Goal: Transaction & Acquisition: Purchase product/service

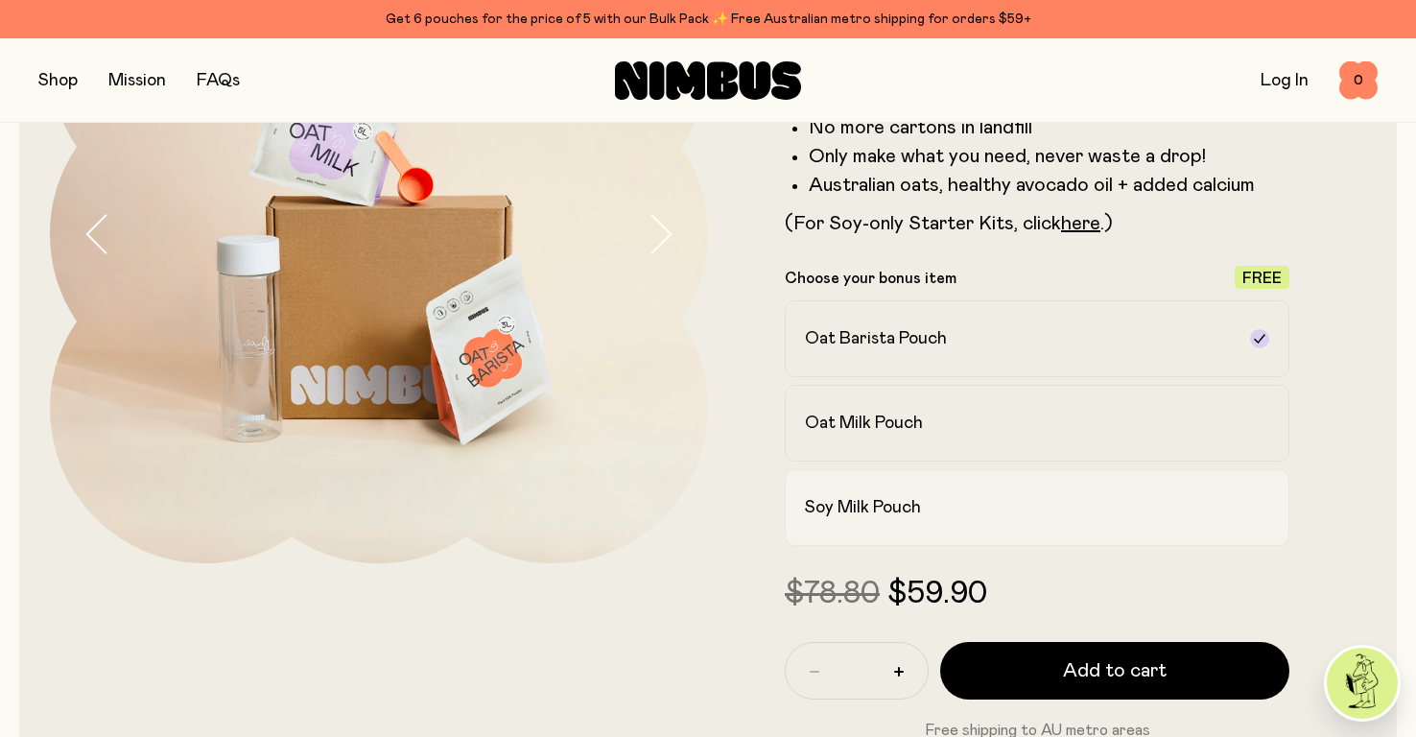
scroll to position [268, 0]
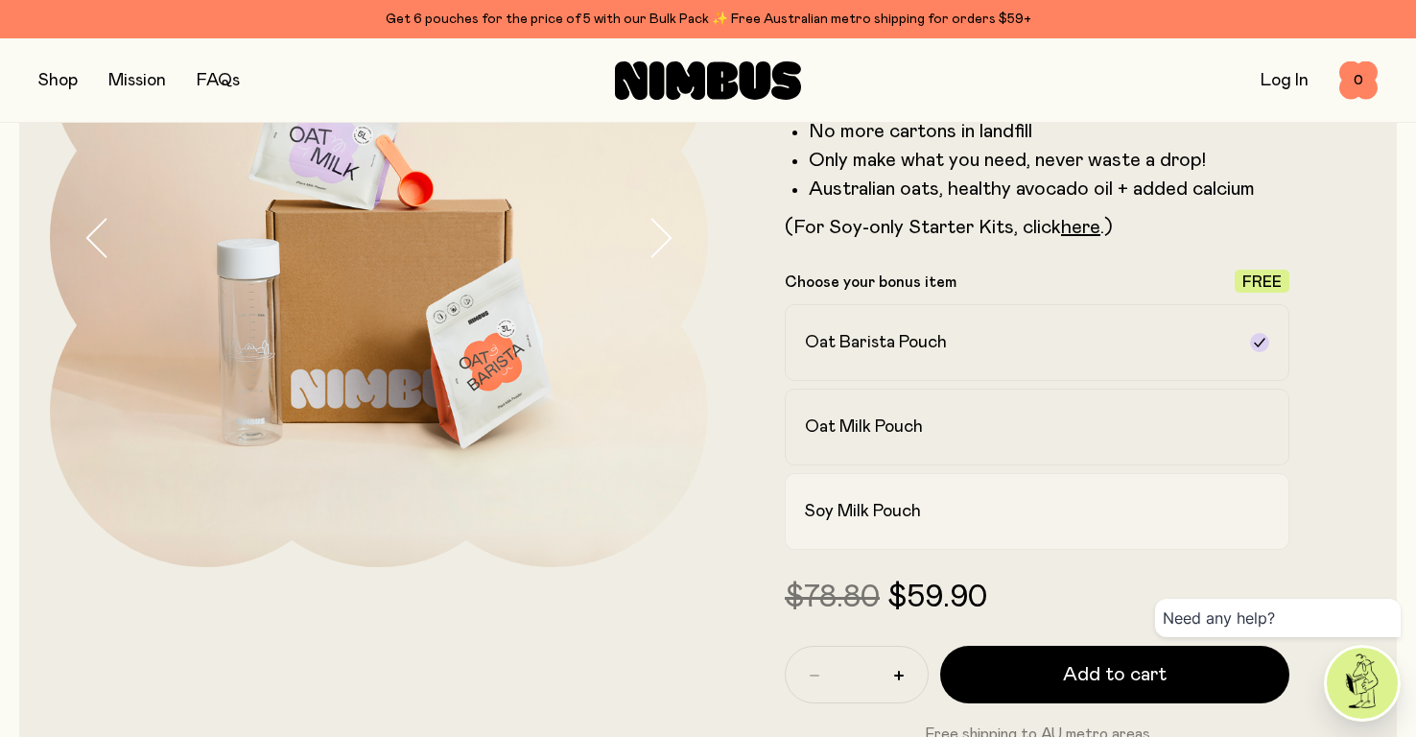
click at [991, 504] on div "Soy Milk Pouch" at bounding box center [1020, 511] width 430 height 23
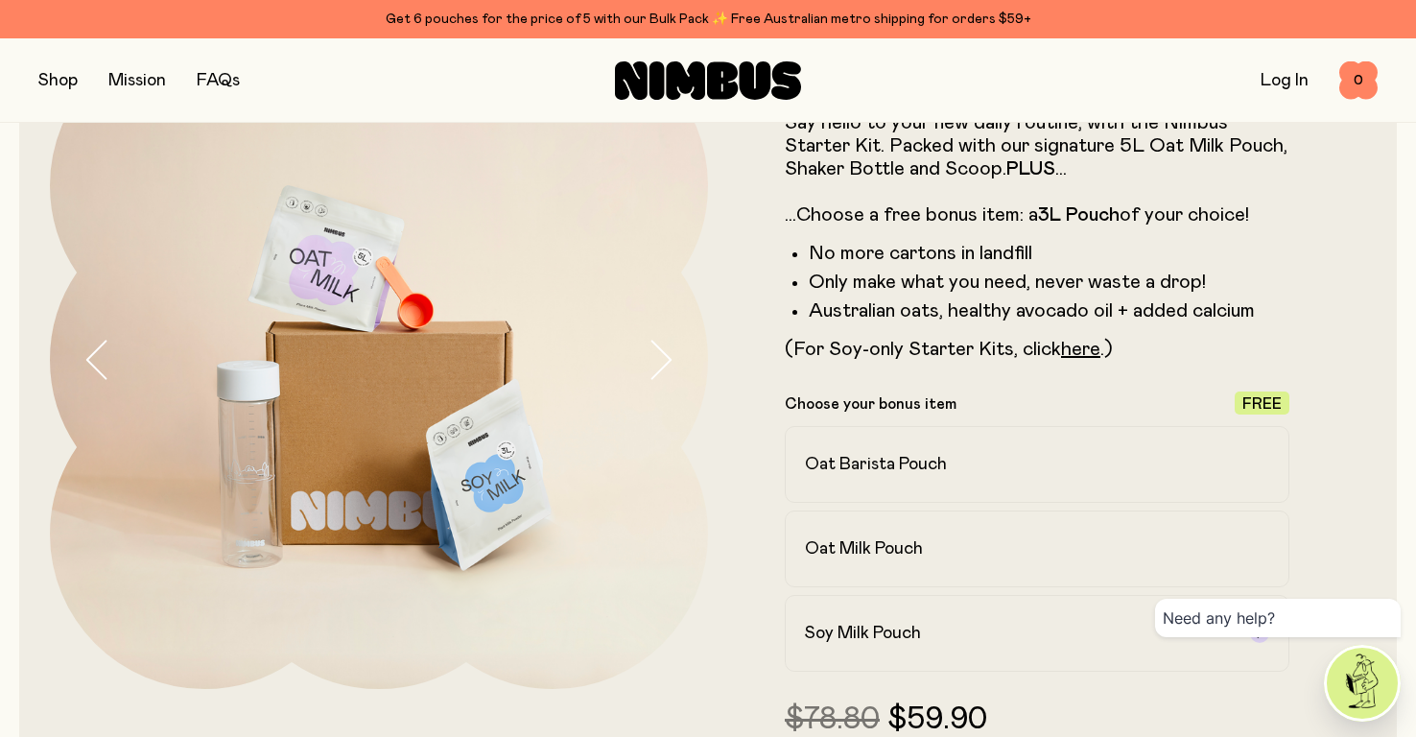
scroll to position [0, 0]
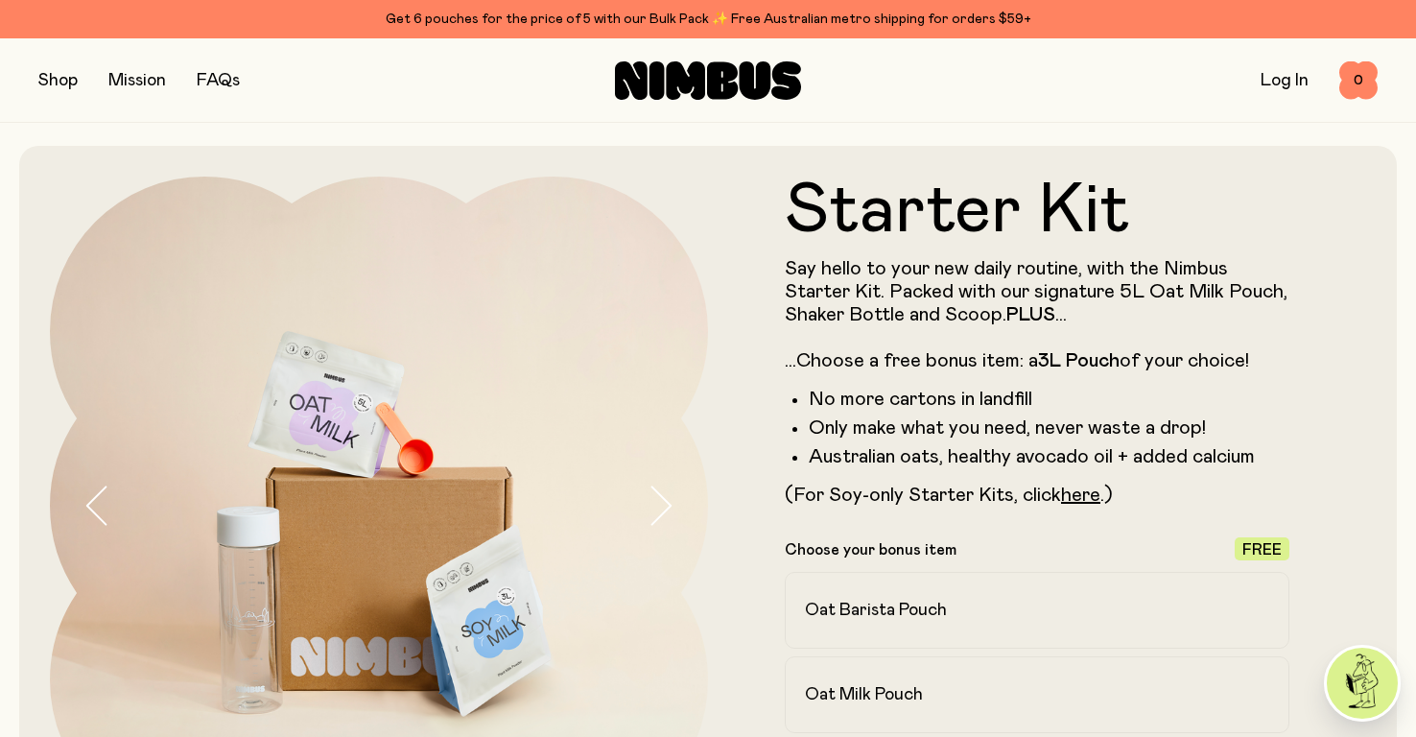
click at [63, 81] on button "button" at bounding box center [57, 80] width 39 height 27
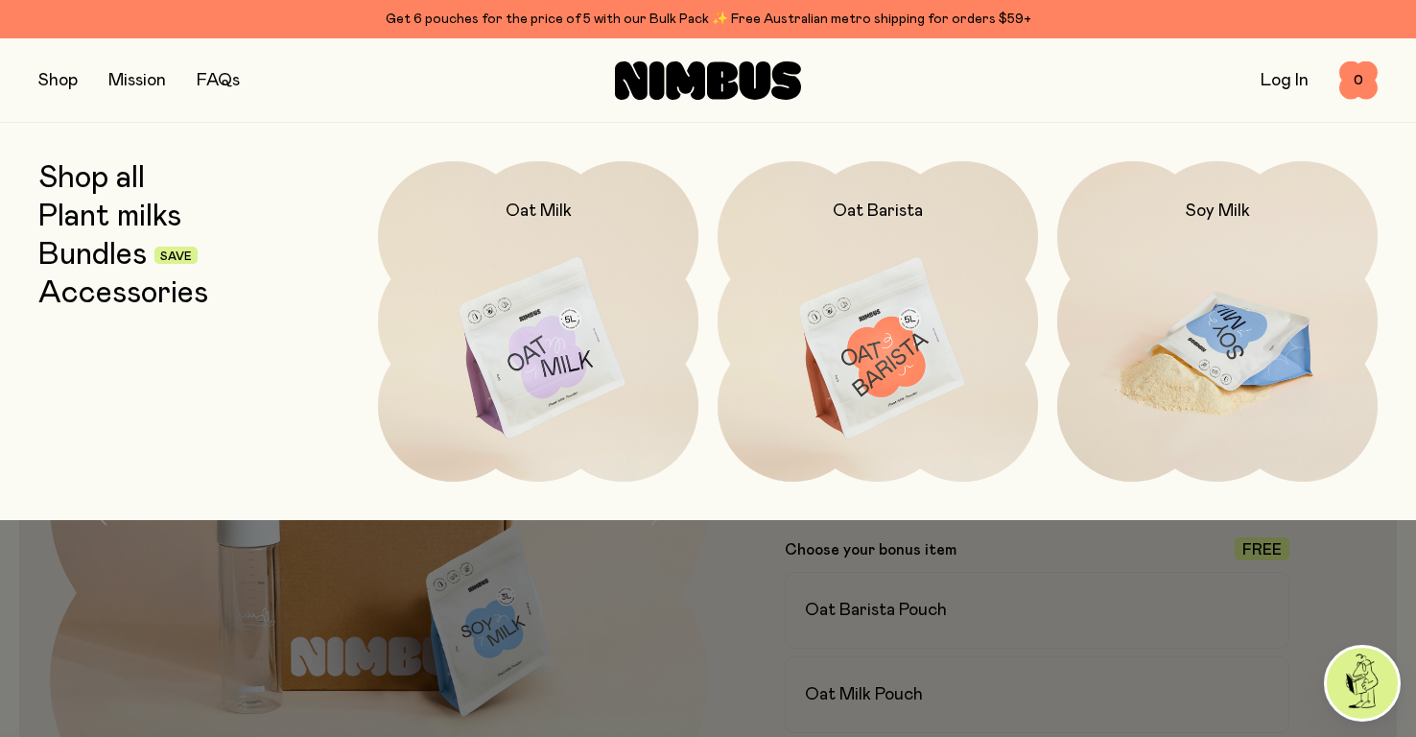
click at [1206, 340] on img at bounding box center [1217, 349] width 320 height 376
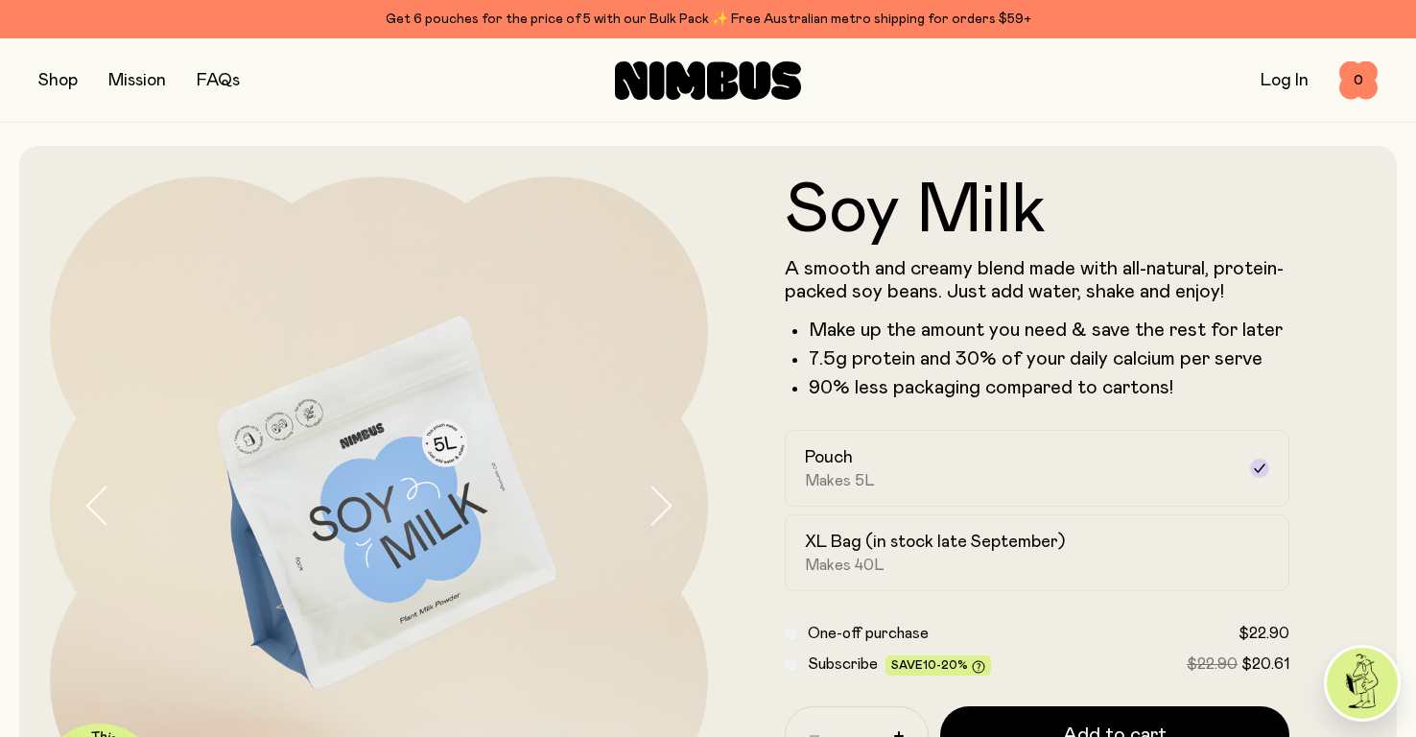
click at [44, 77] on button "button" at bounding box center [57, 80] width 39 height 27
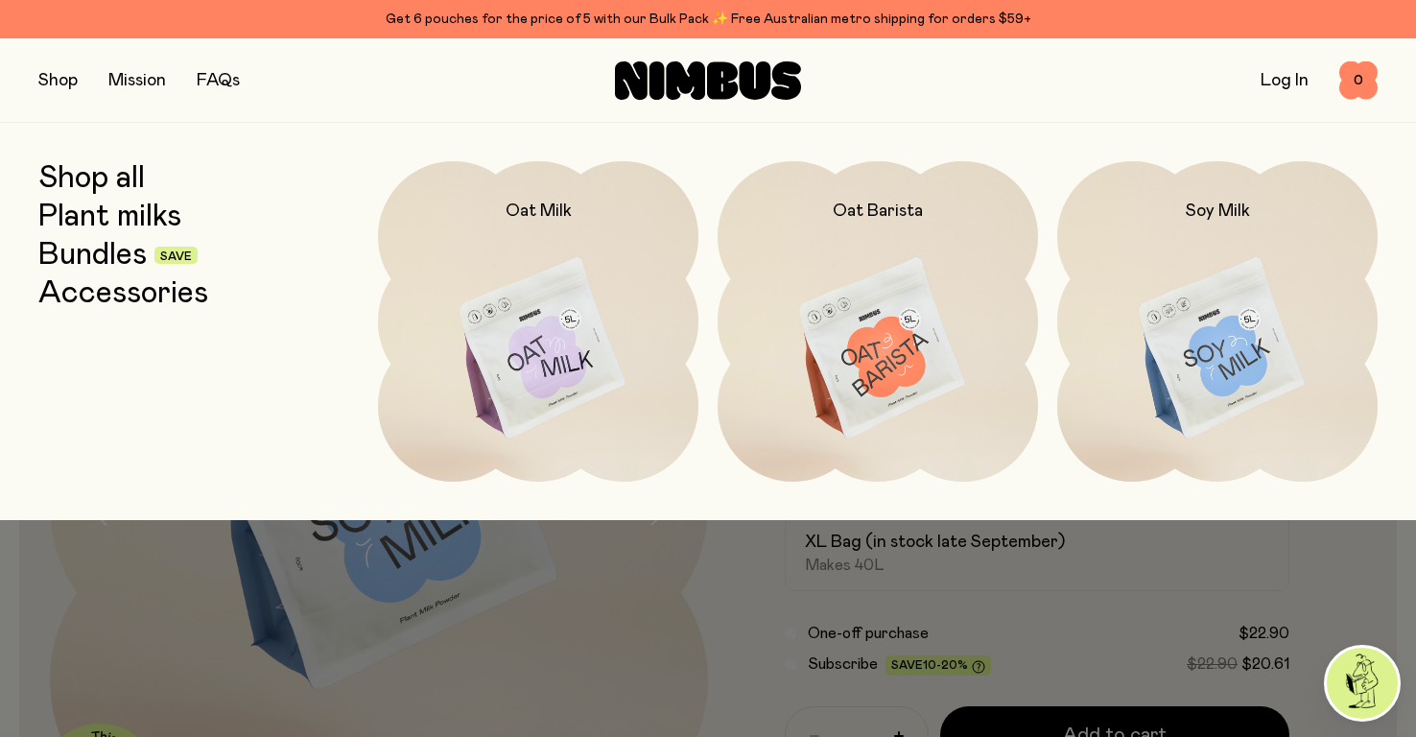
click at [105, 249] on link "Bundles" at bounding box center [92, 255] width 108 height 35
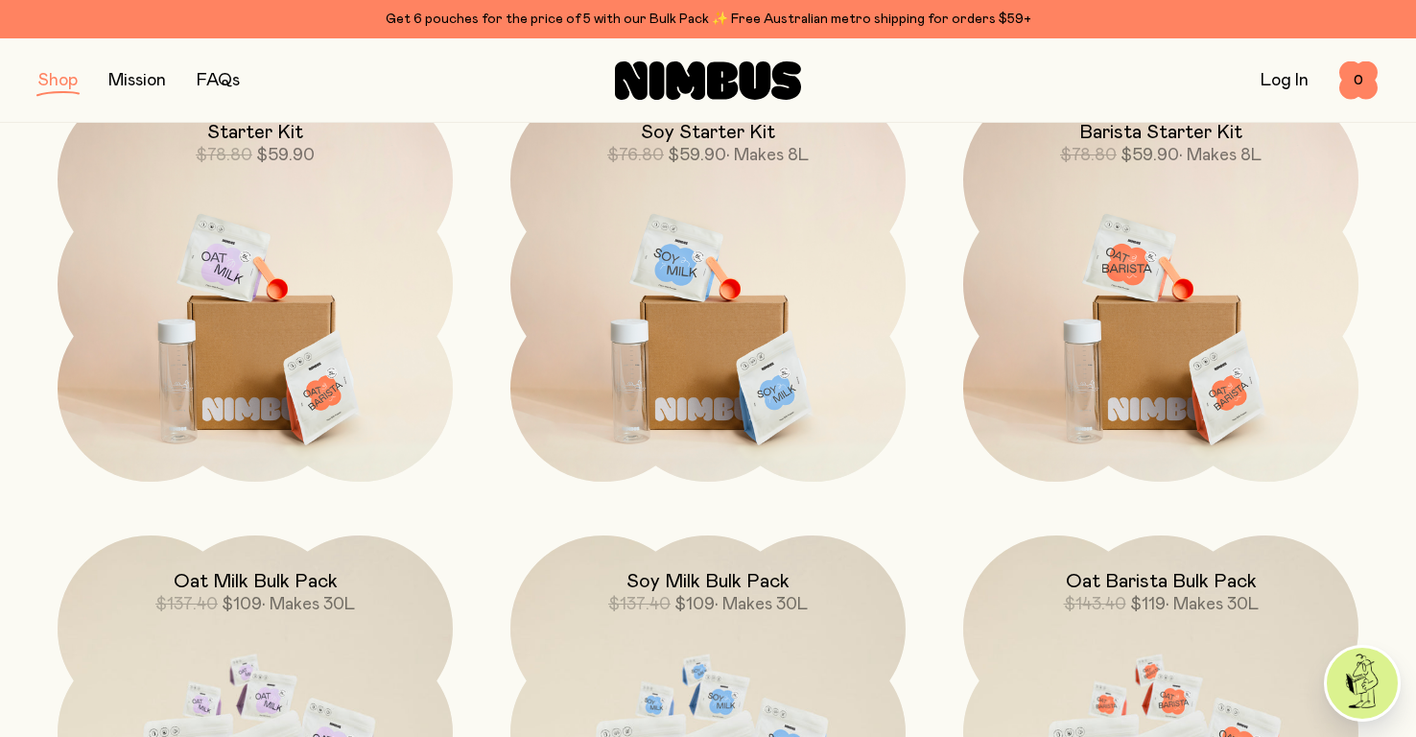
scroll to position [321, 0]
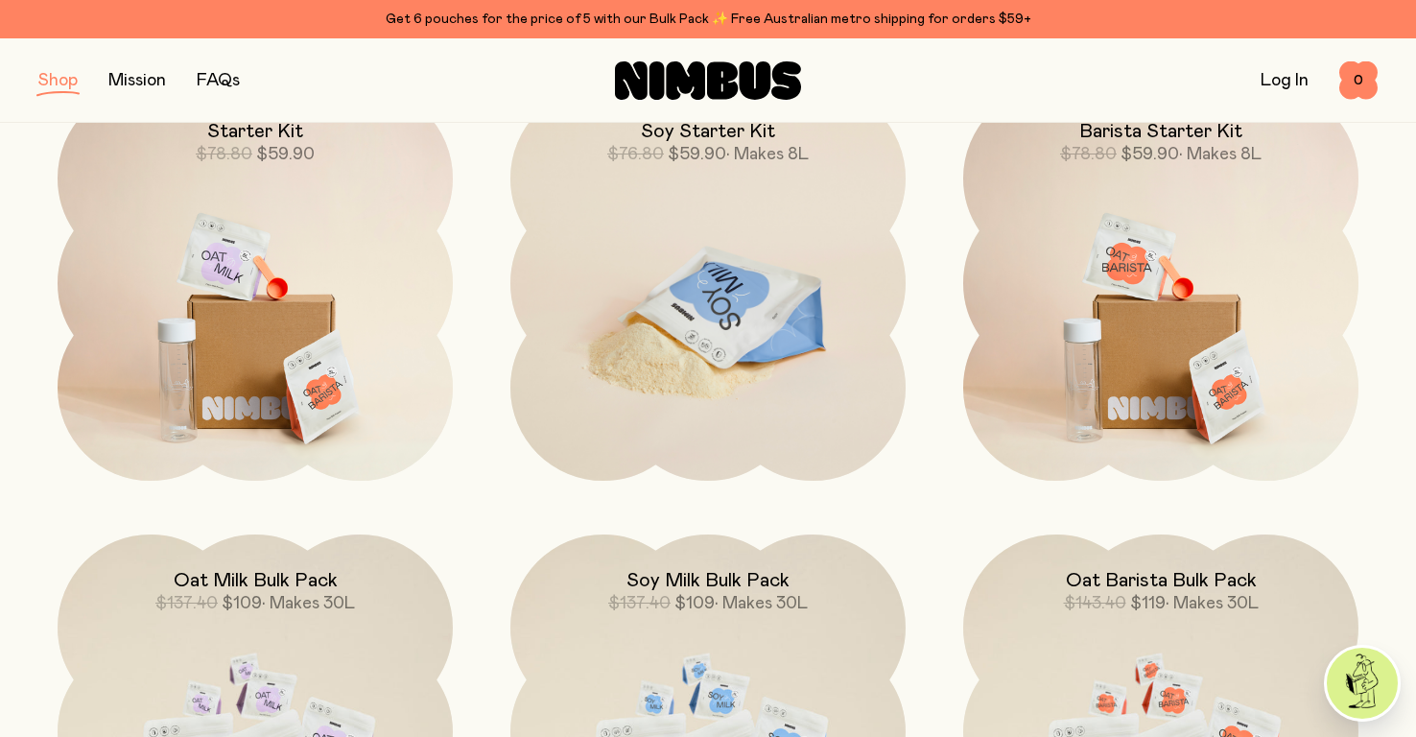
click at [696, 299] on img at bounding box center [707, 317] width 395 height 464
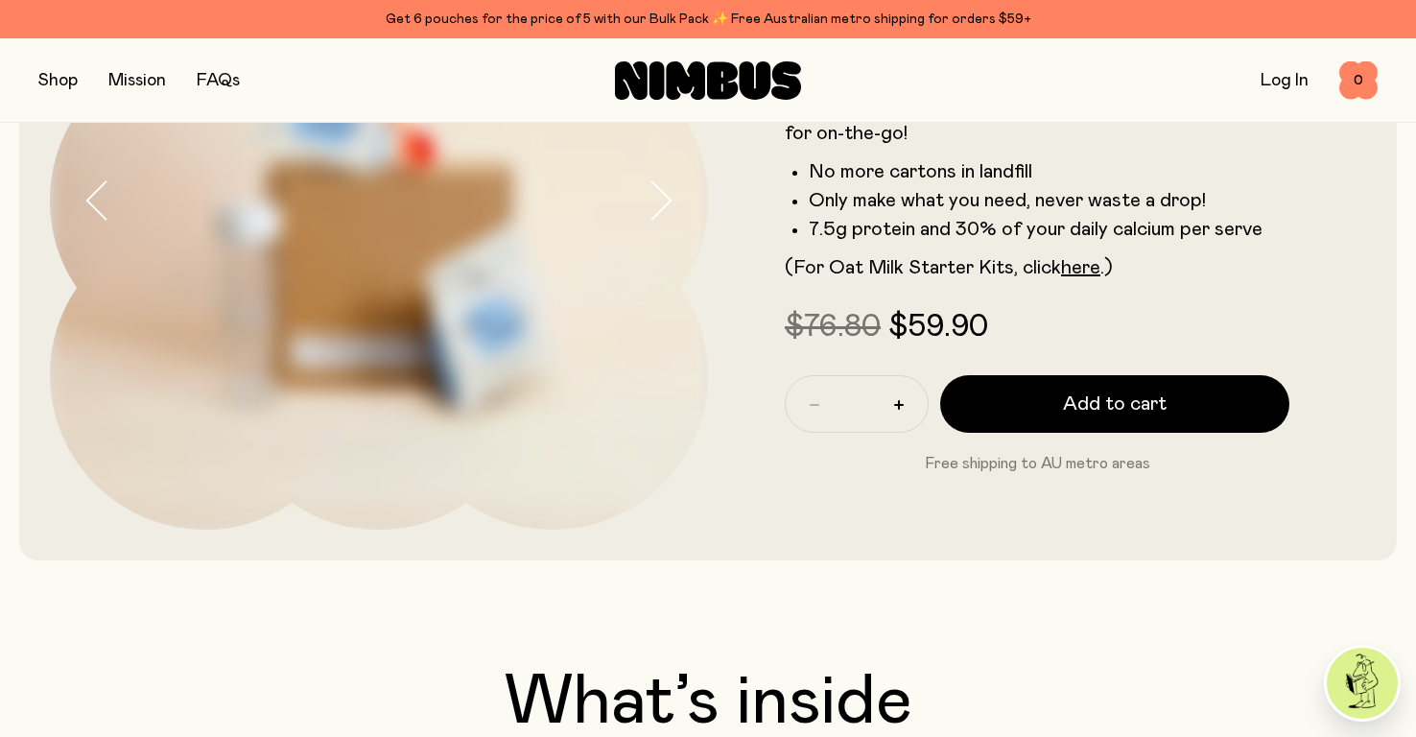
scroll to position [207, 0]
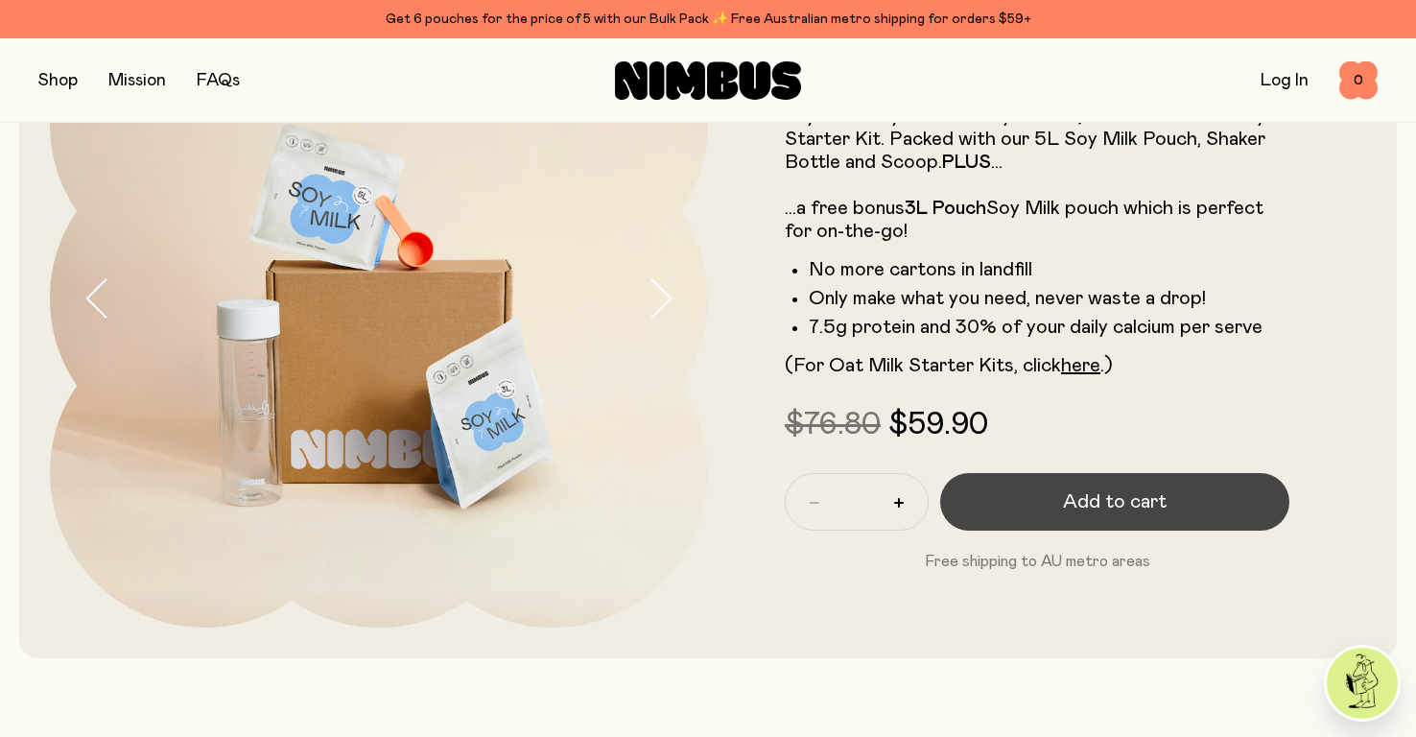
click at [1085, 509] on span "Add to cart" at bounding box center [1115, 501] width 104 height 27
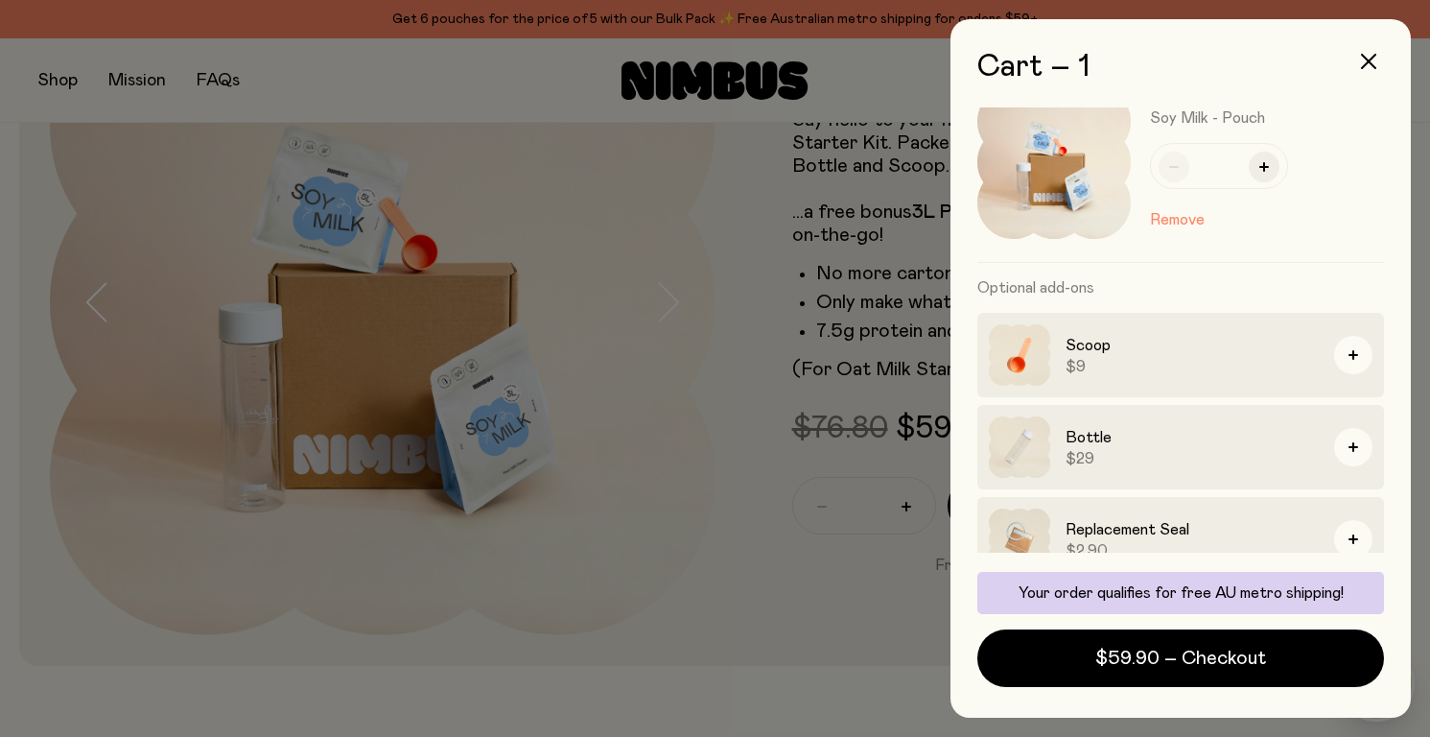
scroll to position [74, 0]
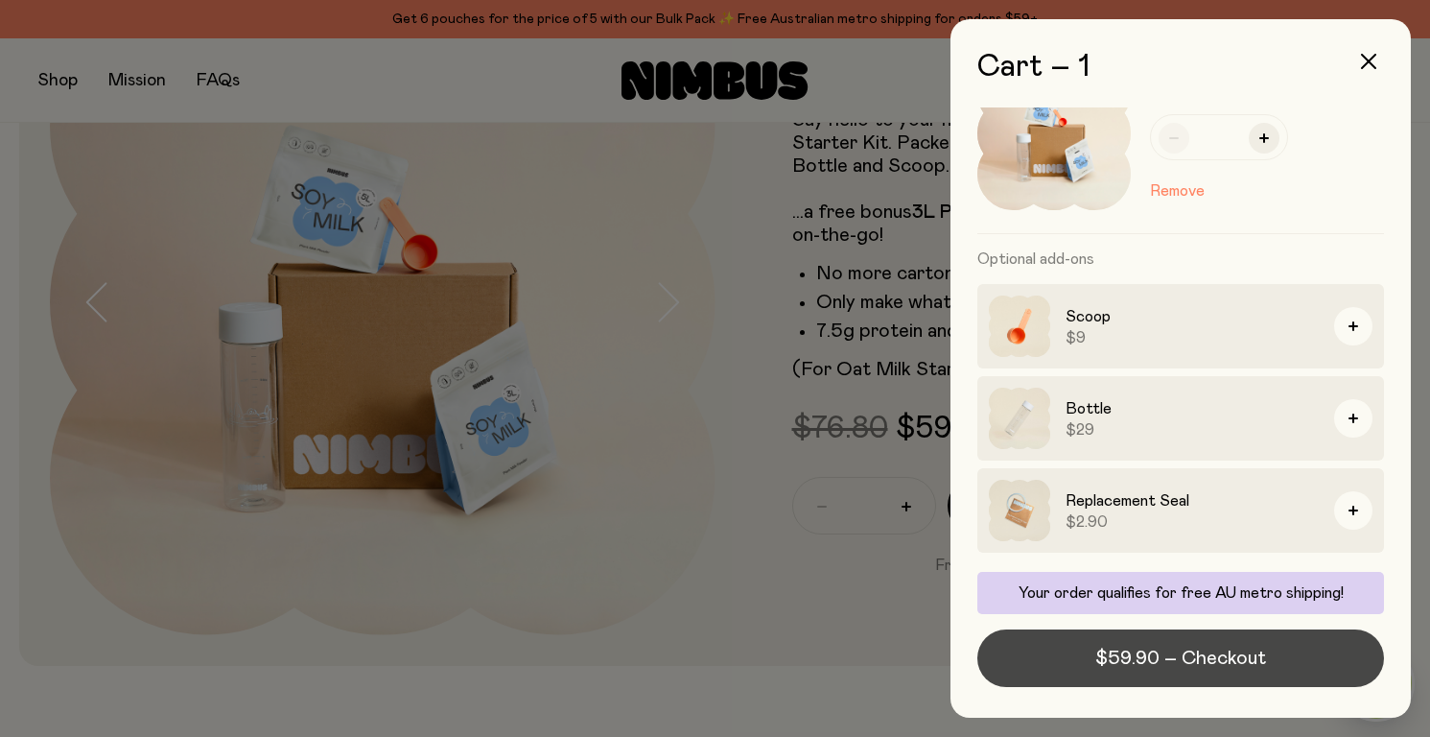
click at [1242, 659] on span "$59.90 – Checkout" at bounding box center [1181, 658] width 171 height 27
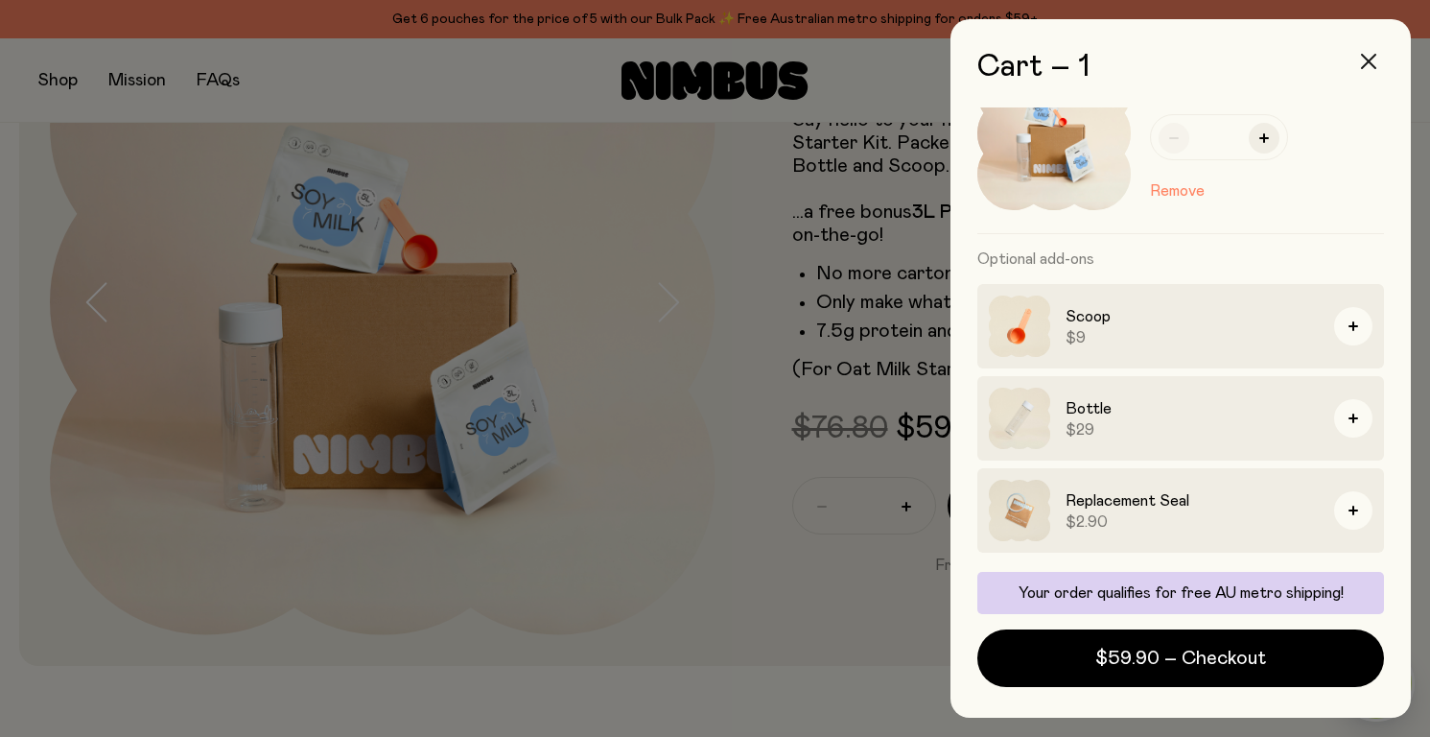
click at [1376, 51] on button "button" at bounding box center [1369, 61] width 46 height 46
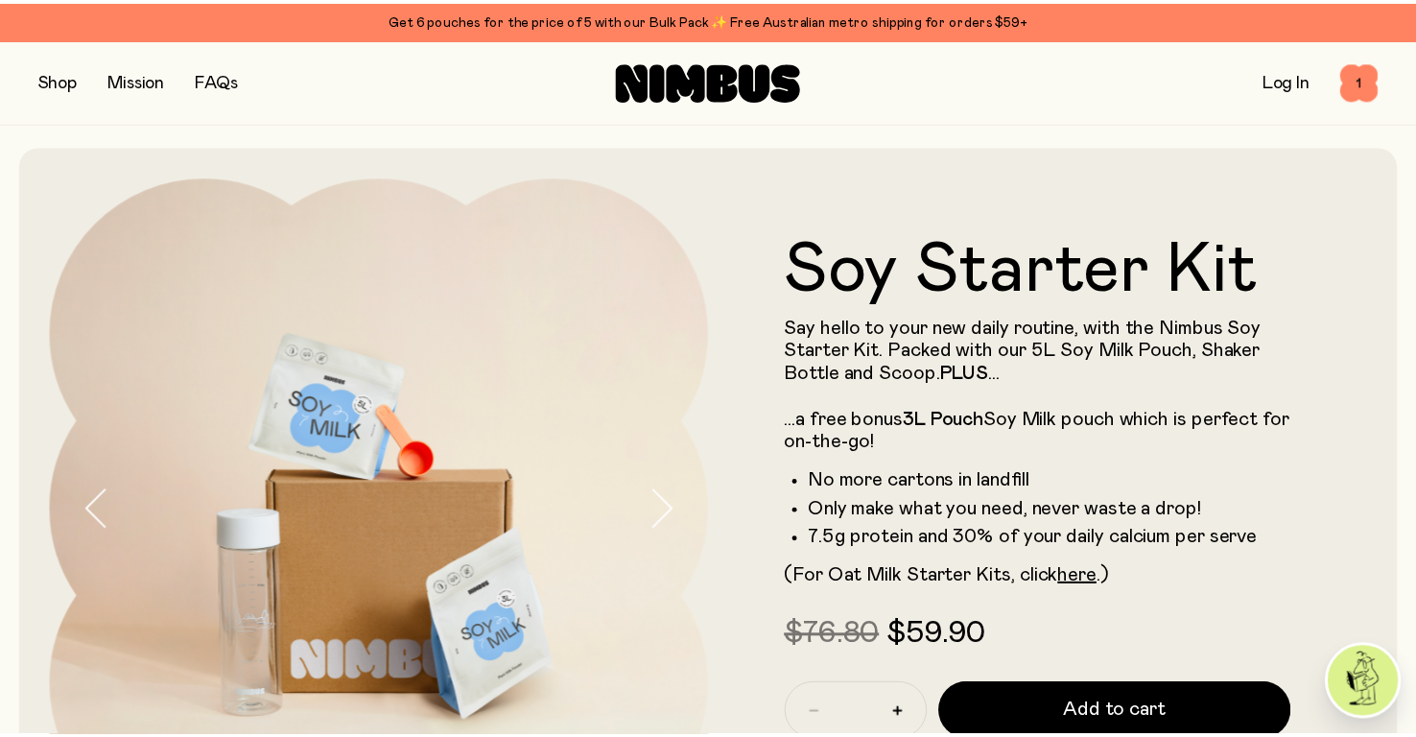
scroll to position [207, 0]
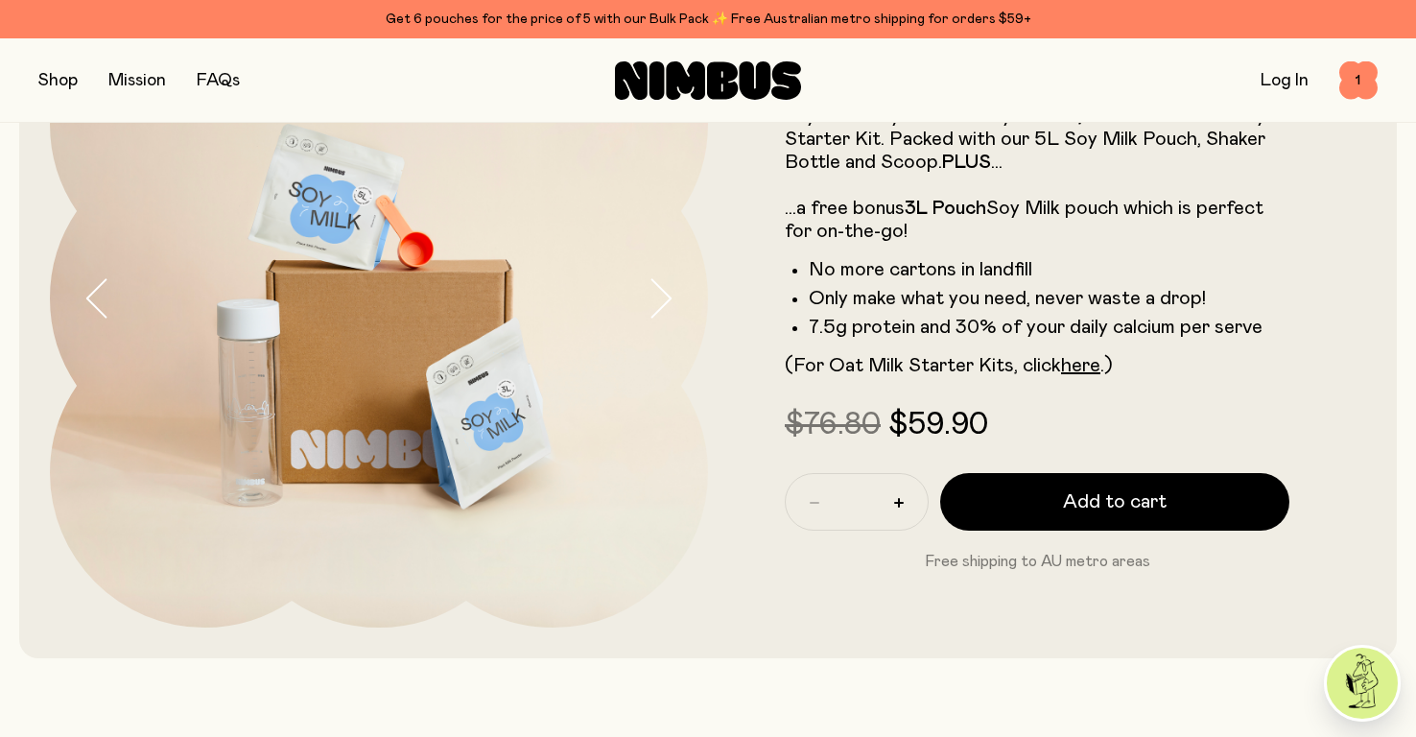
click at [63, 84] on button "button" at bounding box center [57, 80] width 39 height 27
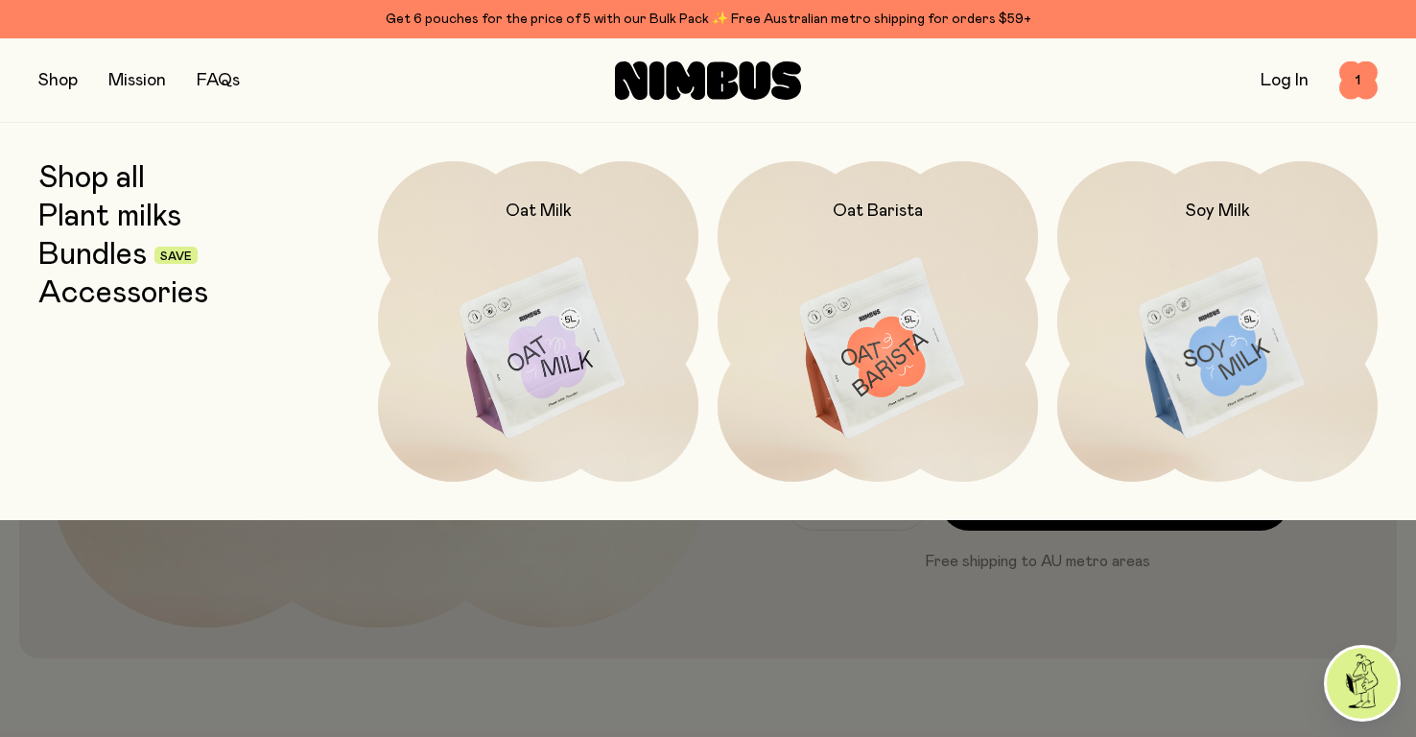
click at [113, 250] on link "Bundles" at bounding box center [92, 255] width 108 height 35
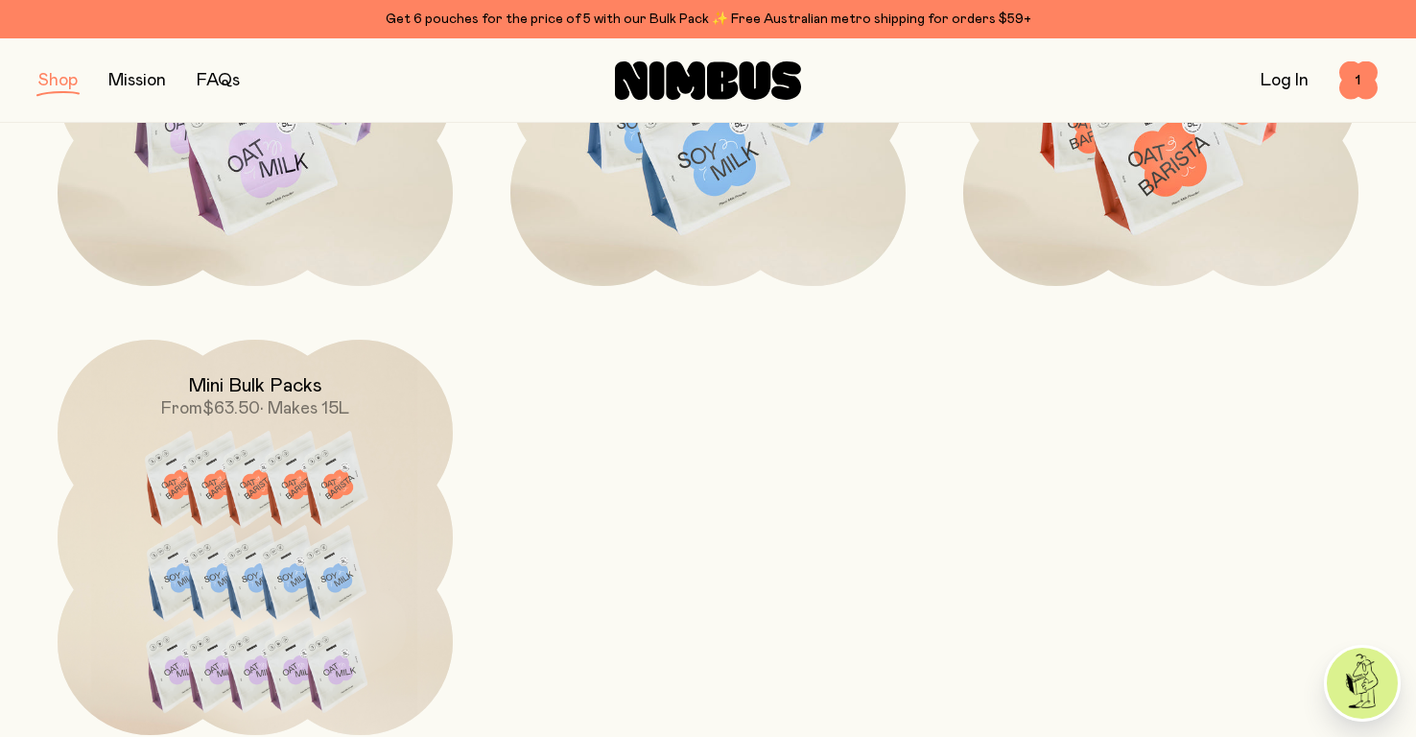
scroll to position [954, 0]
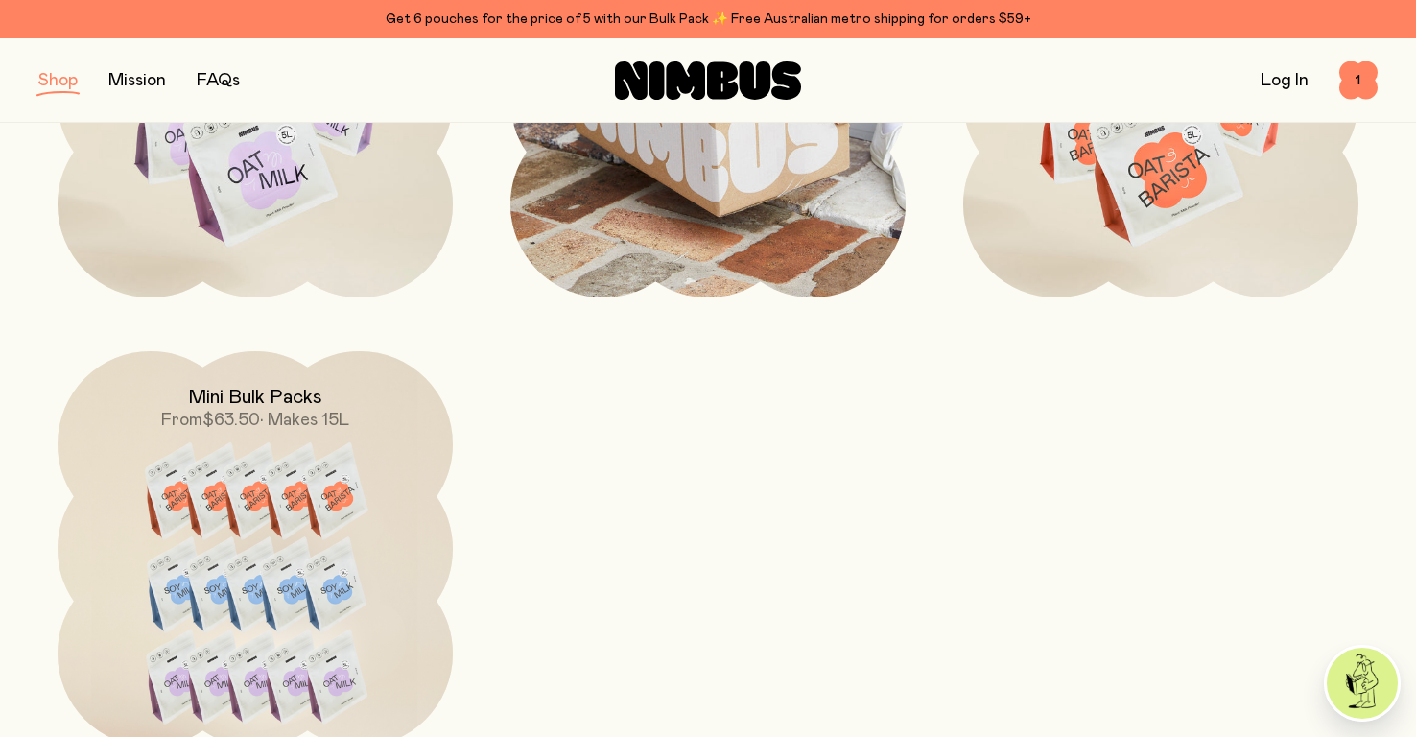
click at [707, 240] on img at bounding box center [707, 99] width 395 height 395
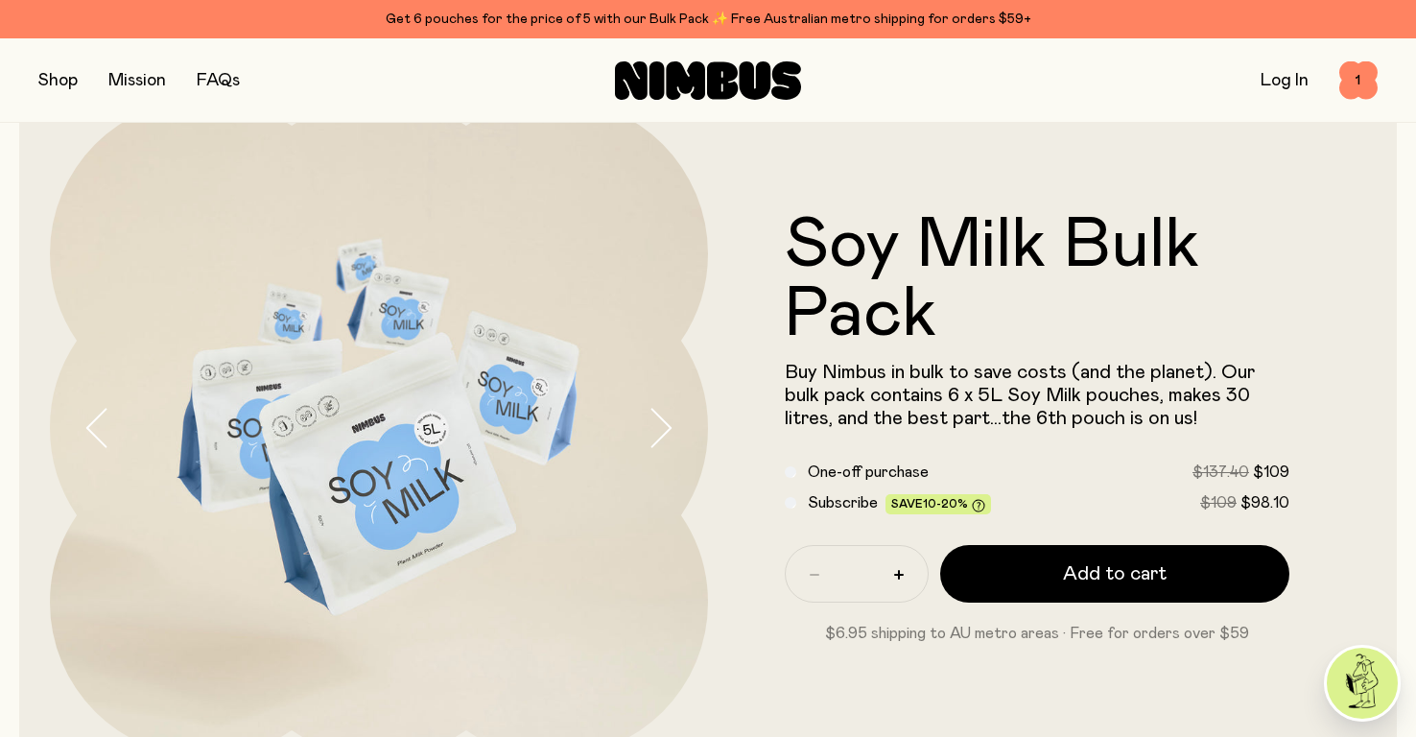
scroll to position [167, 0]
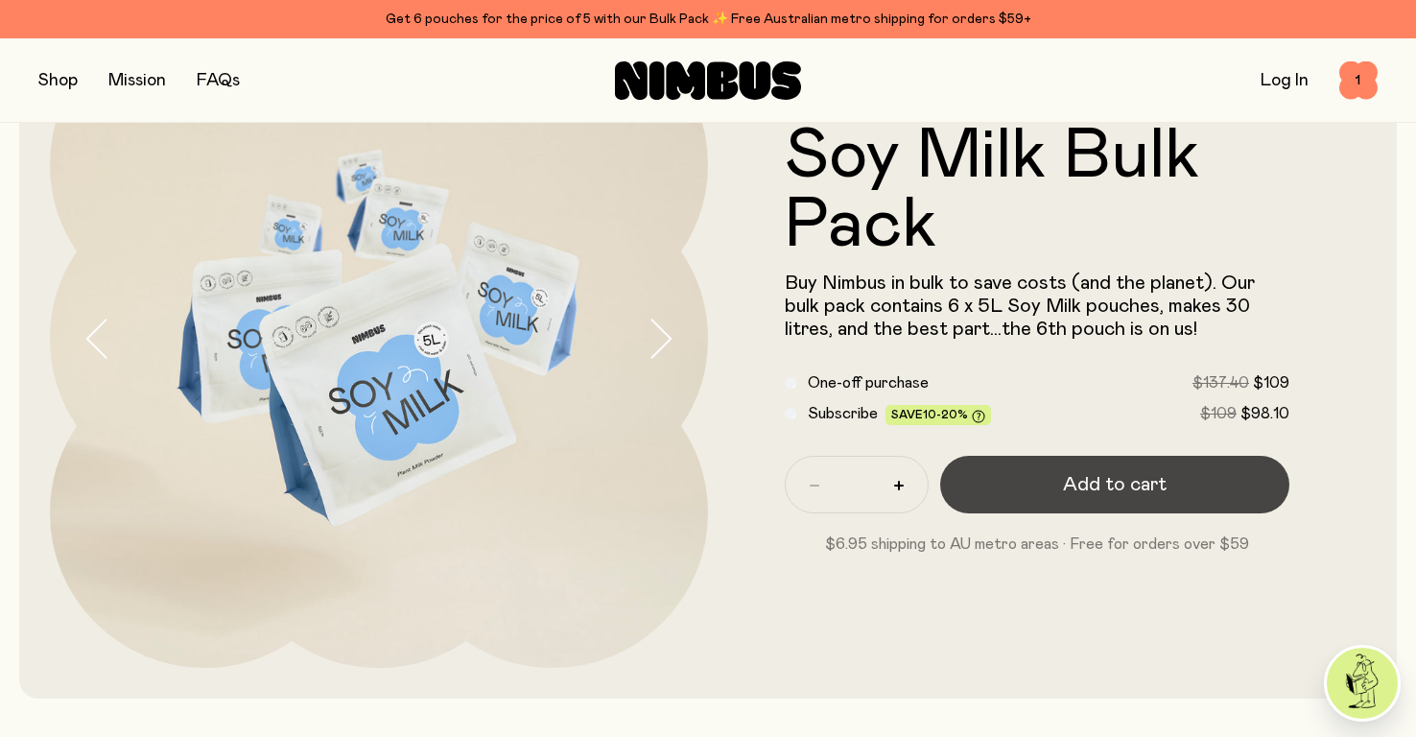
click at [1044, 485] on button "Add to cart" at bounding box center [1114, 485] width 349 height 58
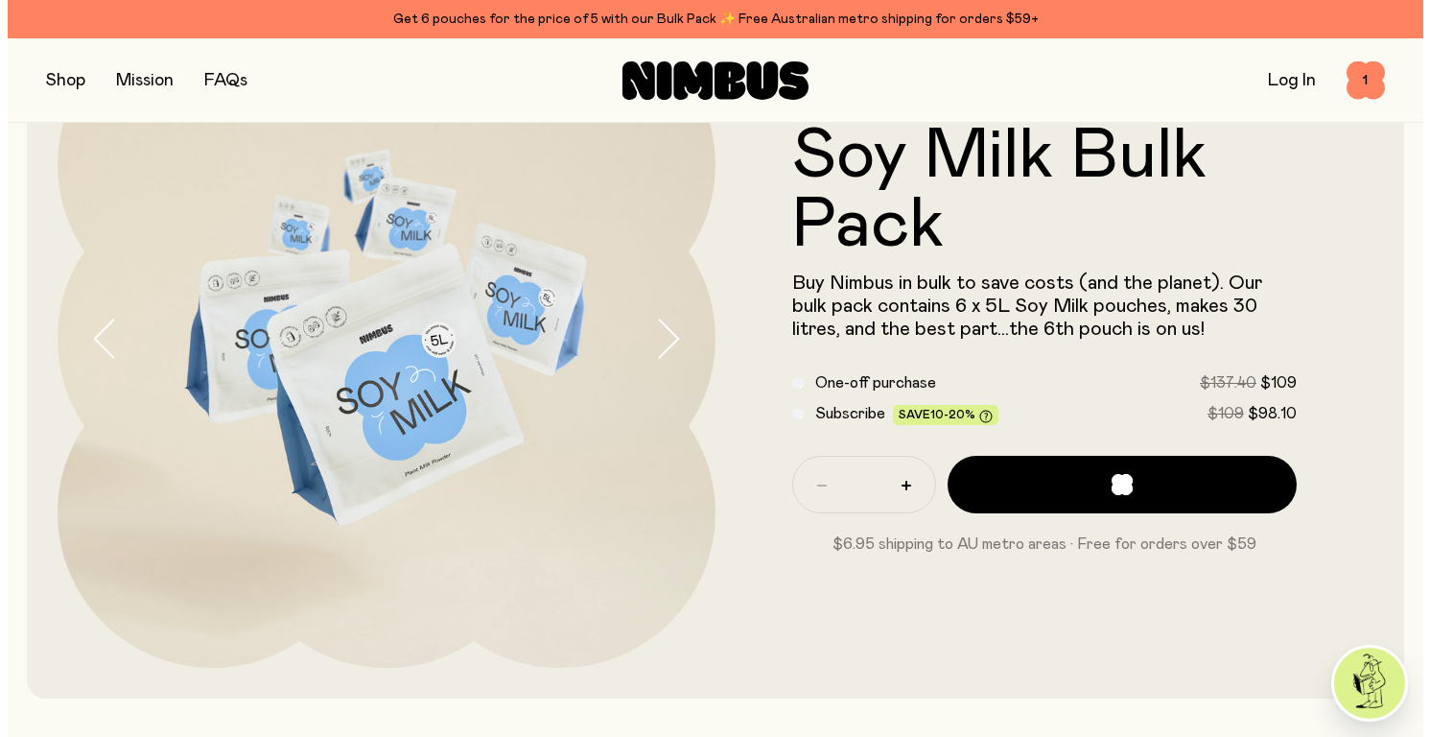
scroll to position [0, 0]
